Goal: Task Accomplishment & Management: Use online tool/utility

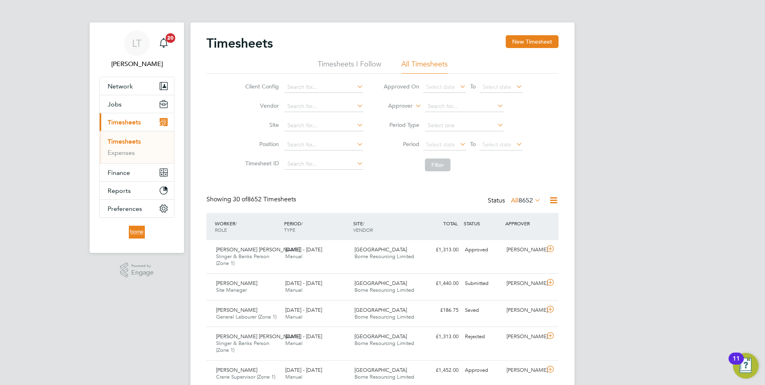
click at [128, 144] on link "Timesheets" at bounding box center [124, 142] width 33 height 8
click at [448, 145] on span "Select date" at bounding box center [440, 144] width 29 height 7
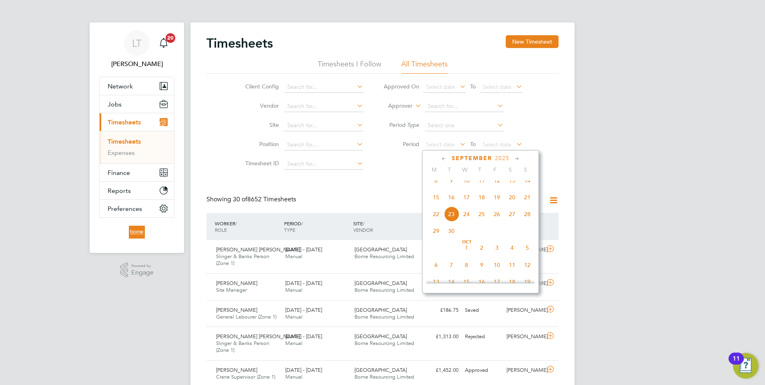
click at [435, 205] on span "15" at bounding box center [436, 197] width 15 height 15
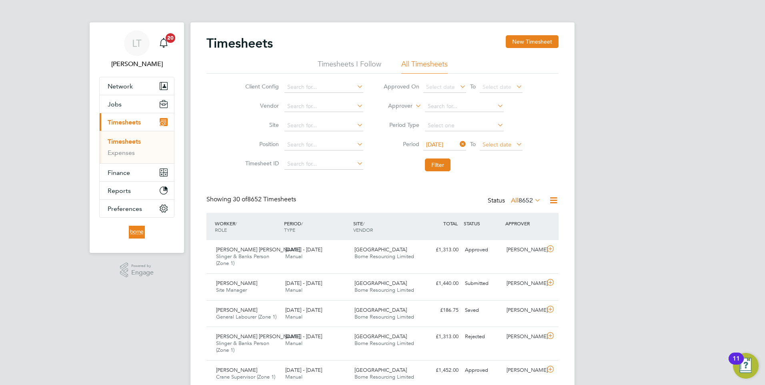
click at [490, 142] on span "Select date" at bounding box center [497, 144] width 29 height 7
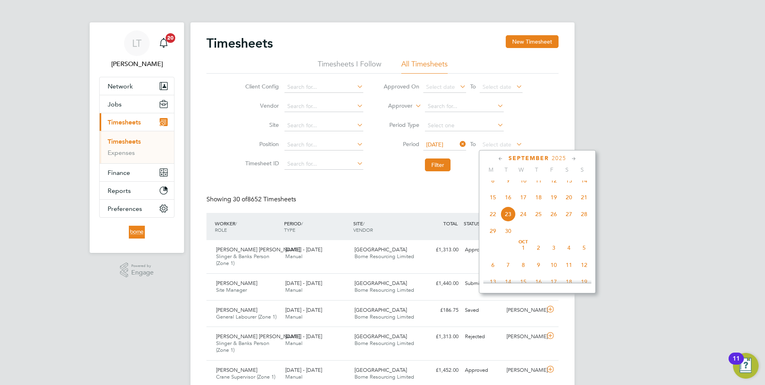
click at [583, 204] on span "21" at bounding box center [584, 197] width 15 height 15
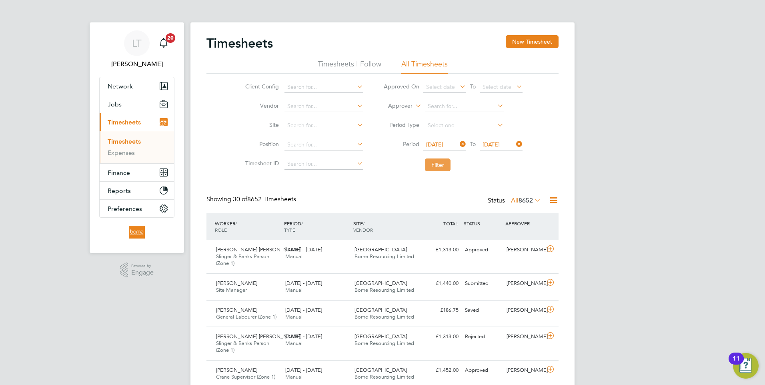
click at [445, 165] on button "Filter" at bounding box center [438, 164] width 26 height 13
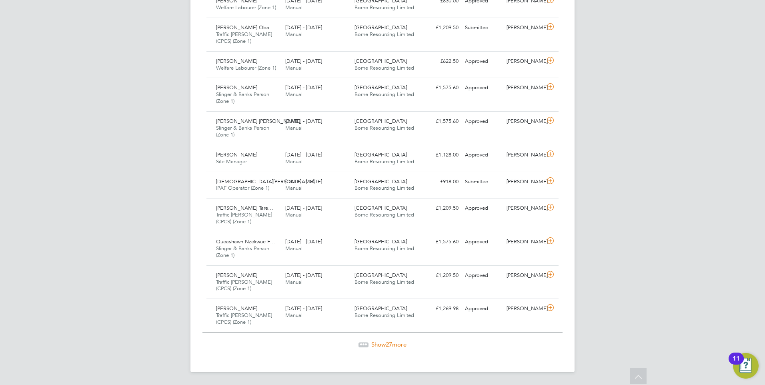
click at [392, 342] on span "27" at bounding box center [389, 344] width 6 height 8
